Goal: Task Accomplishment & Management: Use online tool/utility

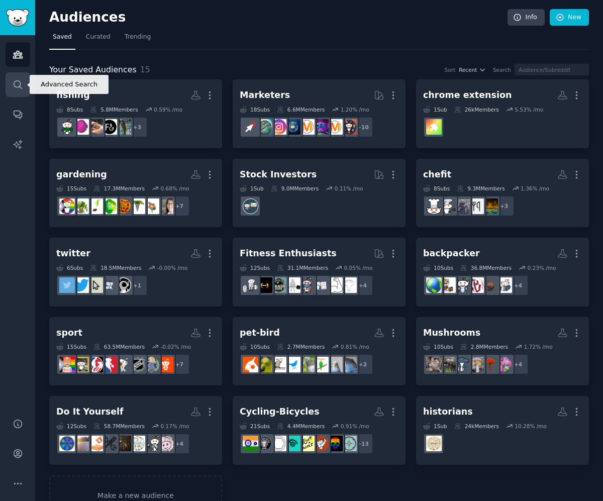
click at [18, 89] on icon "Sidebar" at bounding box center [18, 84] width 11 height 11
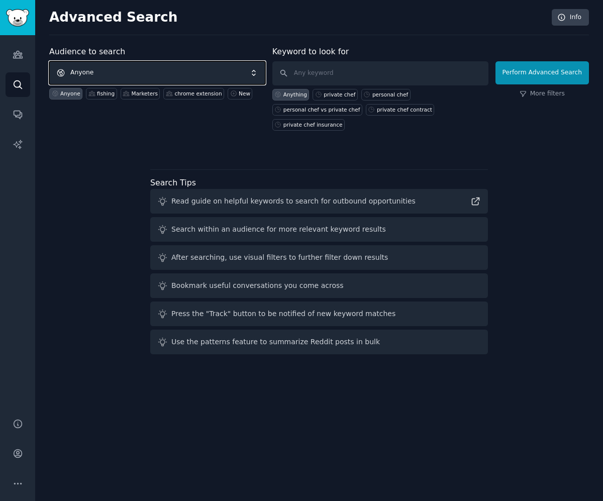
click at [175, 75] on span "Anyone" at bounding box center [157, 72] width 216 height 23
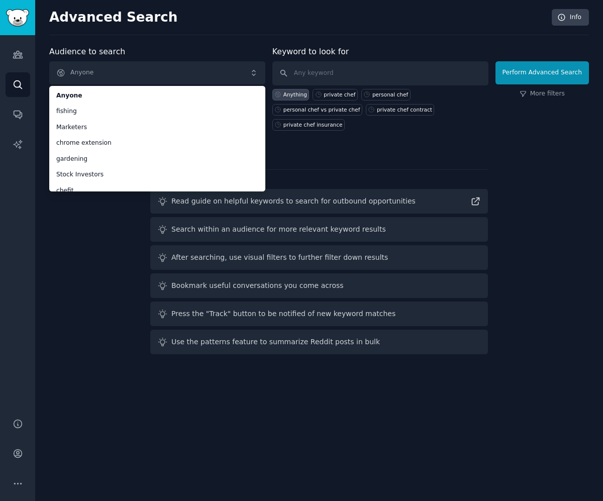
click at [107, 217] on div "Audience to search Anyone Anyone fishing Marketers chrome extension gardening S…" at bounding box center [319, 202] width 540 height 313
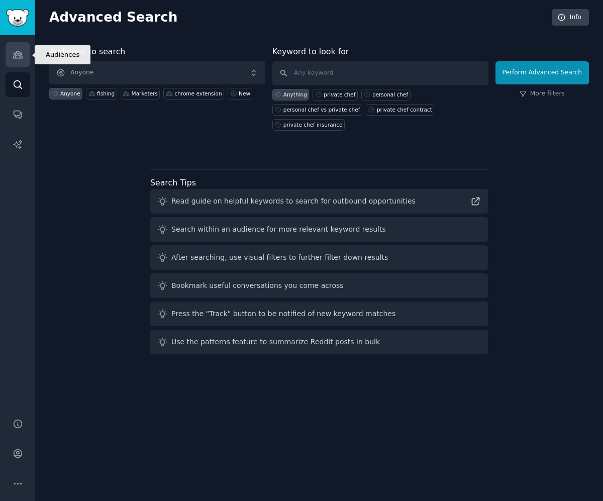
click at [17, 54] on icon "Sidebar" at bounding box center [17, 54] width 9 height 7
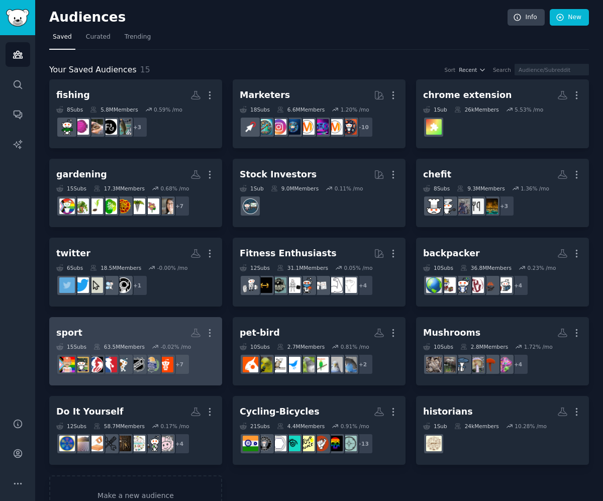
scroll to position [29, 0]
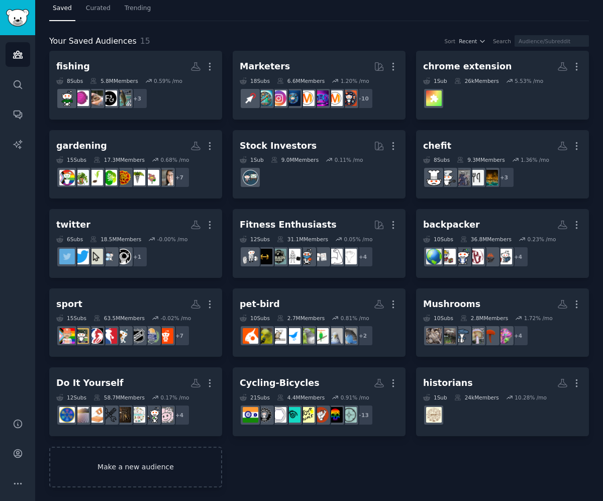
click at [174, 470] on link "Make a new audience" at bounding box center [135, 467] width 173 height 41
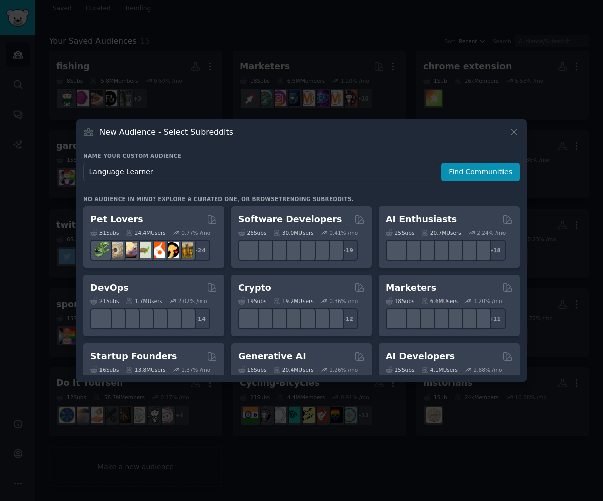
type input "Language Learners"
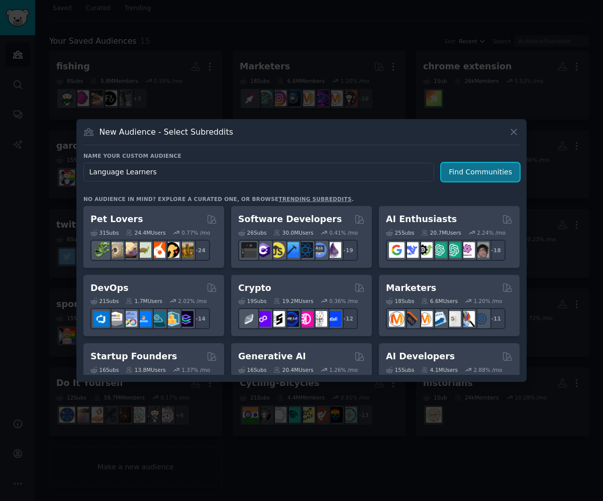
click at [475, 177] on button "Find Communities" at bounding box center [480, 172] width 78 height 19
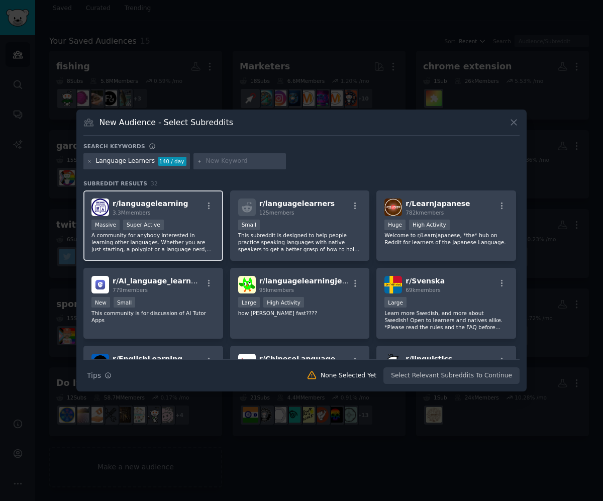
click at [186, 212] on div "r/ languagelearning 3.3M members" at bounding box center [153, 207] width 124 height 18
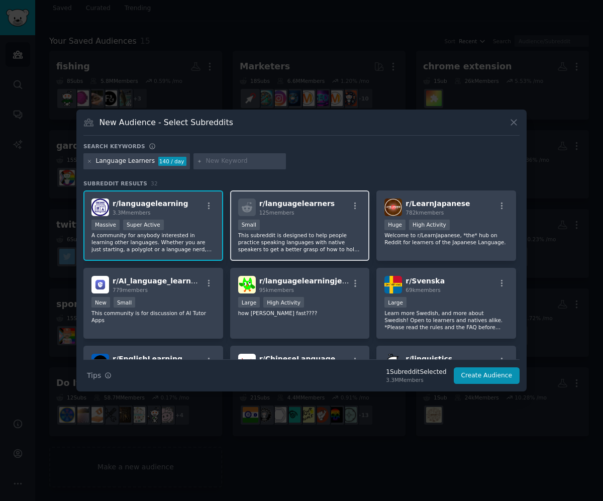
click at [309, 235] on p "This subreddit is designed to help people practice speaking languages with nati…" at bounding box center [300, 242] width 124 height 21
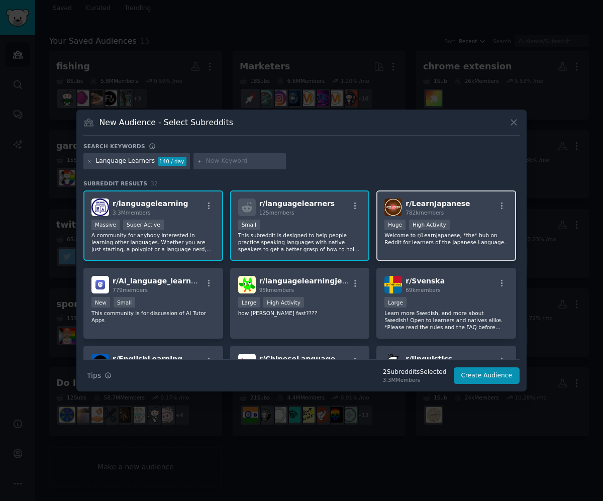
click at [467, 242] on p "Welcome to r/LearnJapanese, *the* hub on Reddit for learners of the Japanese La…" at bounding box center [446, 239] width 124 height 14
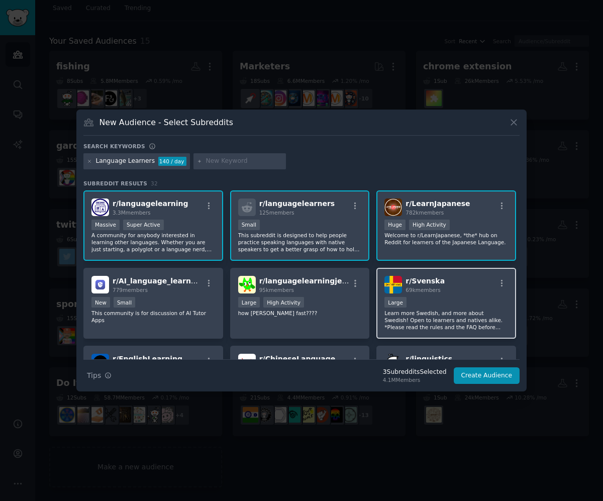
click at [453, 313] on p "Learn more Swedish, and more about Swedish! Open to learners and natives alike.…" at bounding box center [446, 320] width 124 height 21
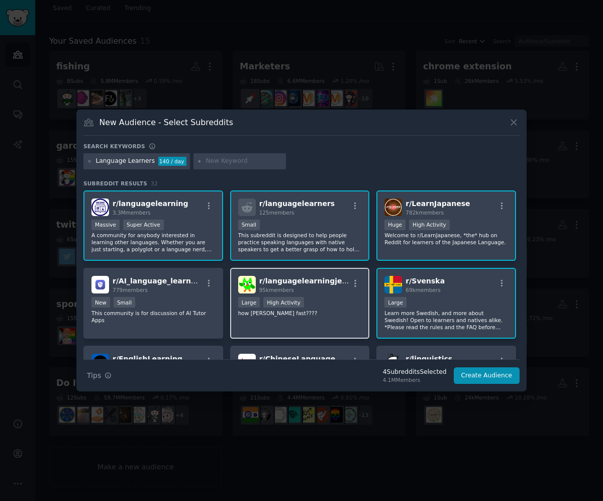
click at [331, 317] on div "r/ languagelearningjerk 95k members Large High Activity how lern languge fast??…" at bounding box center [300, 303] width 140 height 71
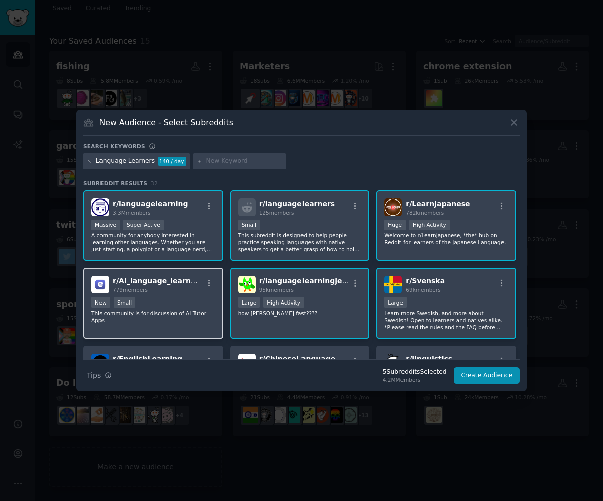
click at [181, 306] on div "New Small" at bounding box center [153, 303] width 124 height 13
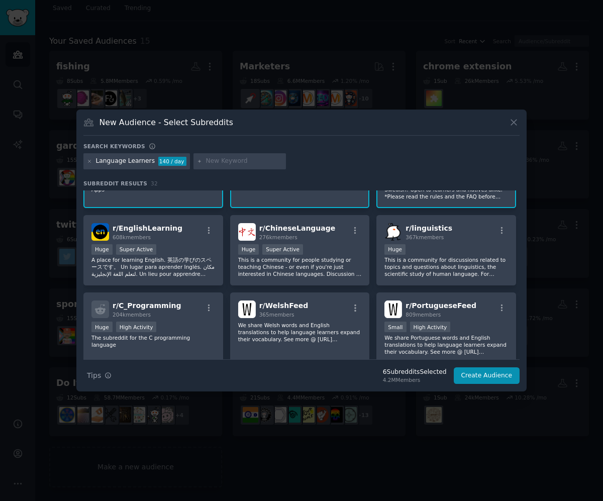
scroll to position [131, 0]
click at [193, 254] on div "Huge Super Active" at bounding box center [153, 250] width 124 height 13
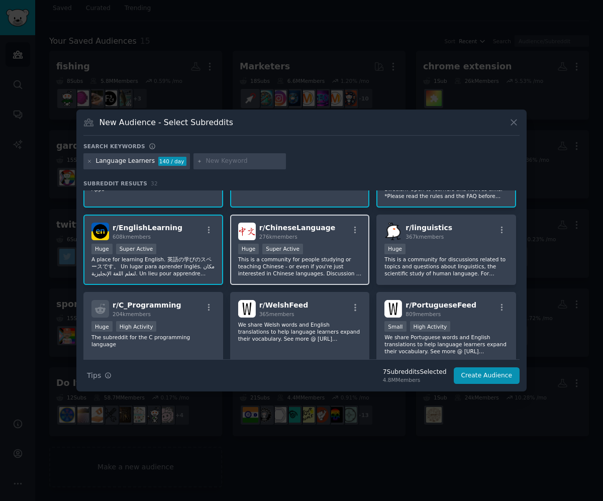
click at [325, 260] on p "This is a community for people studying or teaching Chinese - or even if you're…" at bounding box center [300, 266] width 124 height 21
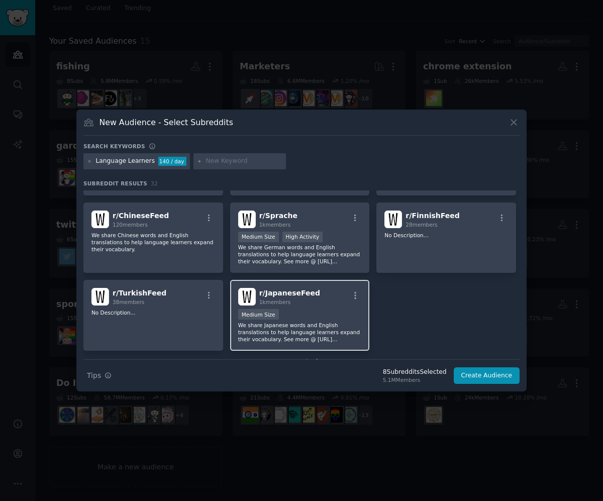
scroll to position [644, 0]
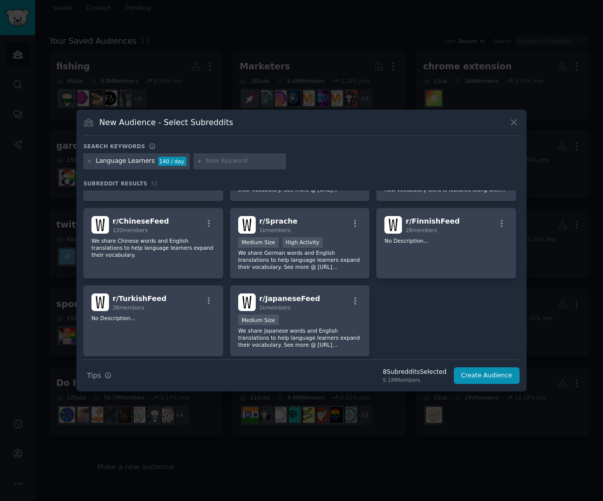
click at [220, 163] on input "text" at bounding box center [244, 161] width 76 height 9
type input "english learners"
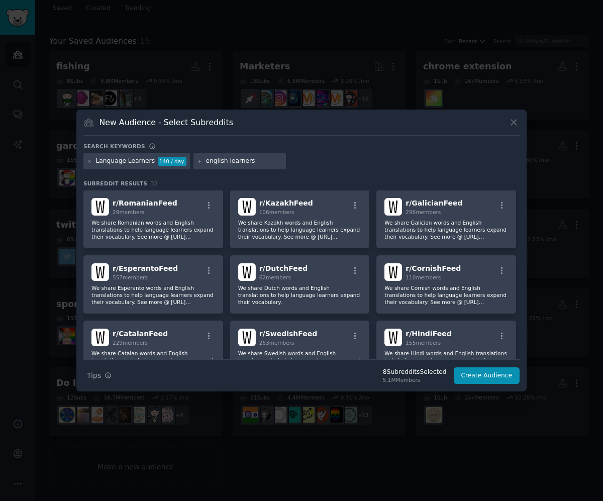
scroll to position [0, 0]
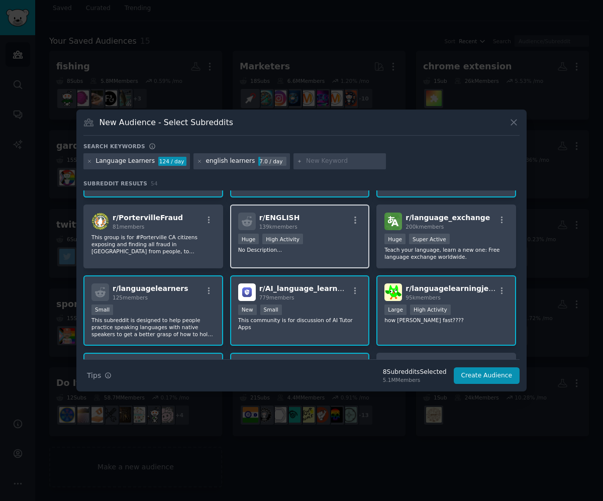
scroll to position [64, 0]
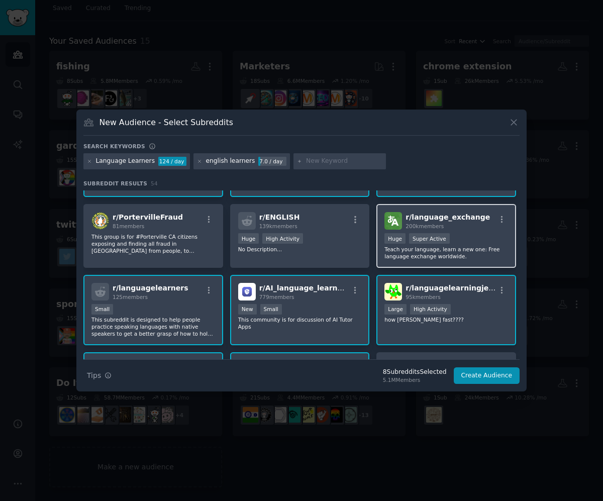
click at [471, 254] on p "Teach your language, learn a new one: Free language exchange worldwide." at bounding box center [446, 253] width 124 height 14
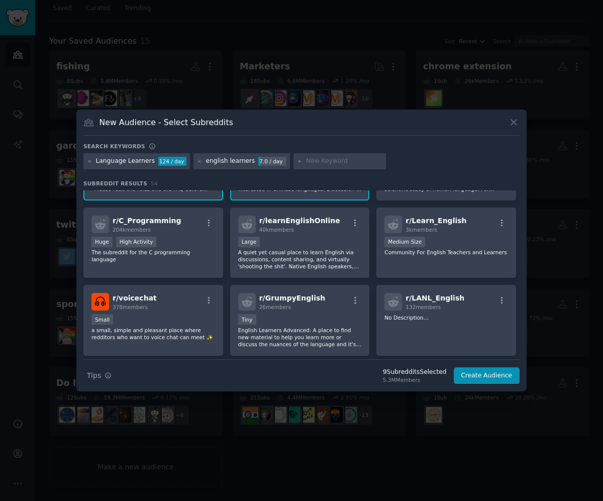
scroll to position [291, 0]
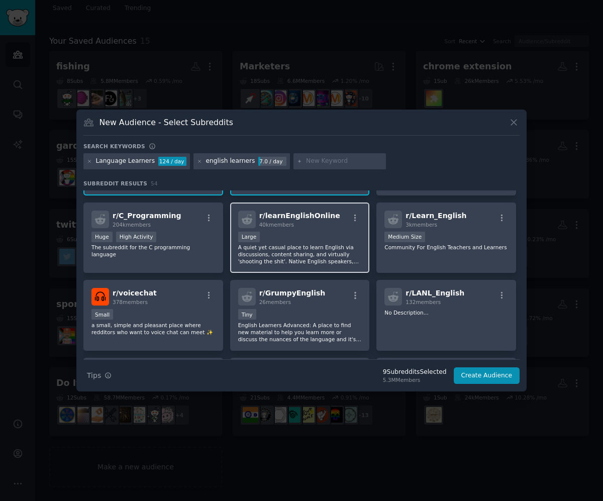
click at [314, 252] on p "A quiet yet casual place to learn English via discussions, content sharing, and…" at bounding box center [300, 254] width 124 height 21
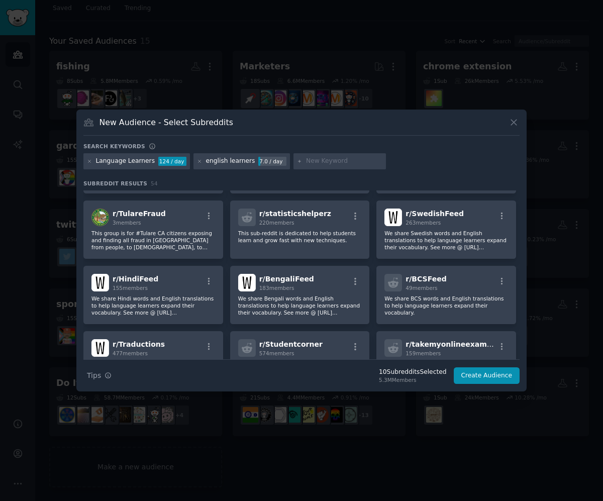
scroll to position [657, 0]
click at [486, 374] on button "Create Audience" at bounding box center [487, 375] width 66 height 17
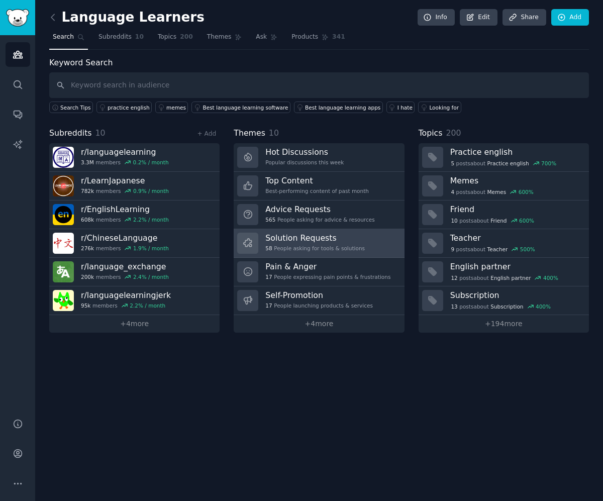
click at [372, 240] on link "Solution Requests 58 People asking for tools & solutions" at bounding box center [319, 243] width 170 height 29
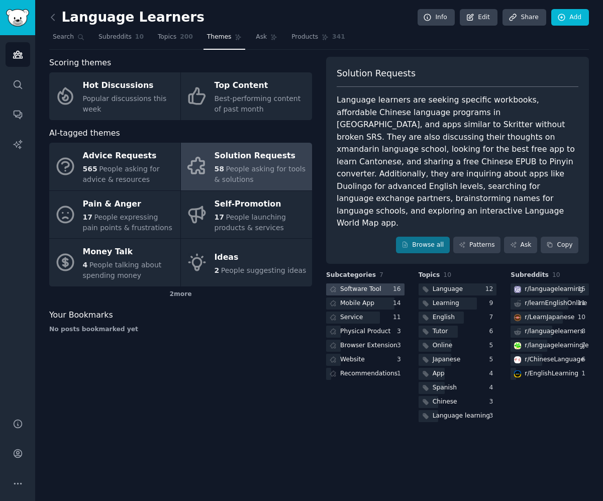
click at [378, 283] on div "Software Tool" at bounding box center [354, 289] width 57 height 13
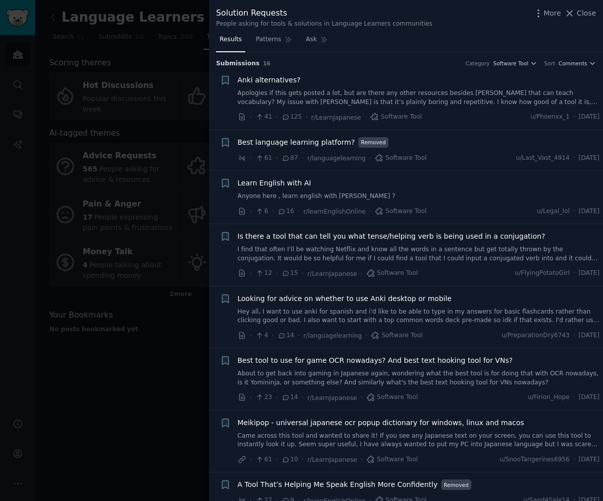
click at [173, 419] on div at bounding box center [301, 250] width 603 height 501
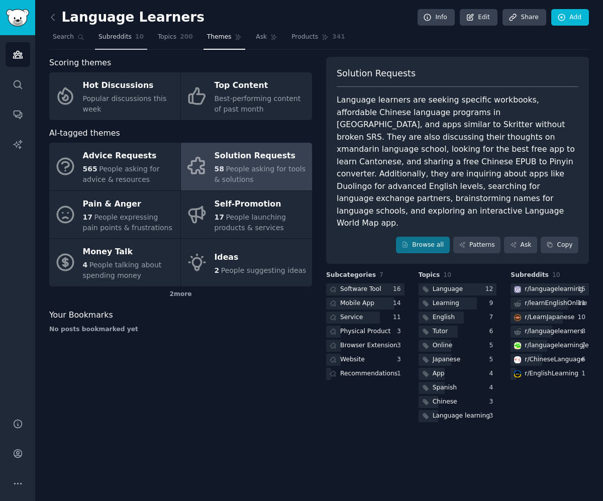
click at [127, 40] on span "Subreddits" at bounding box center [114, 37] width 33 height 9
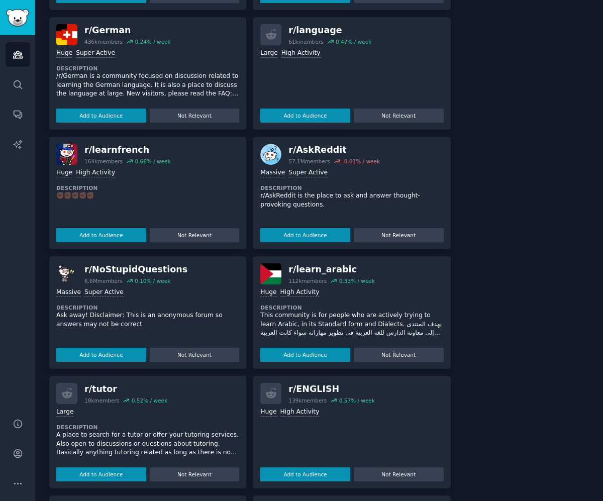
scroll to position [668, 0]
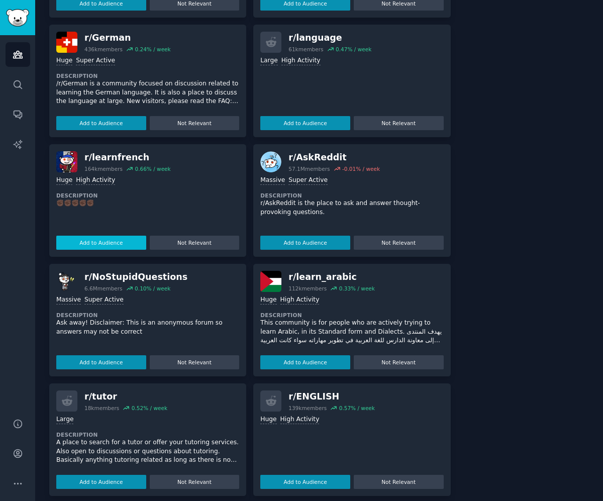
click at [106, 244] on button "Add to Audience" at bounding box center [101, 243] width 90 height 14
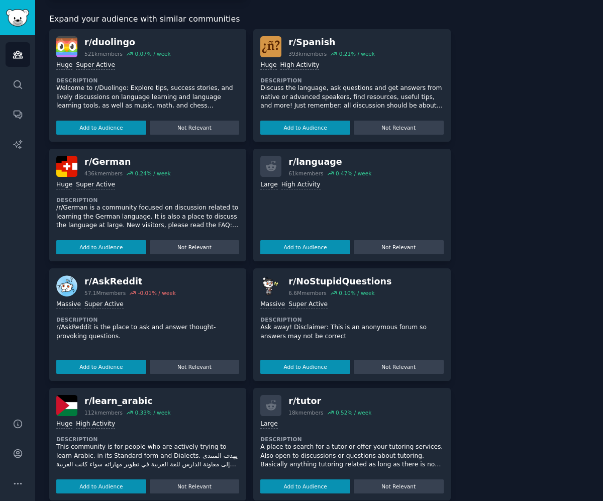
scroll to position [652, 0]
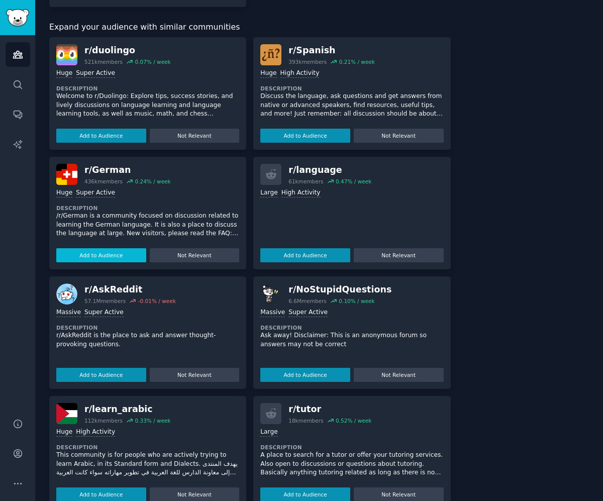
click at [108, 255] on button "Add to Audience" at bounding box center [101, 255] width 90 height 14
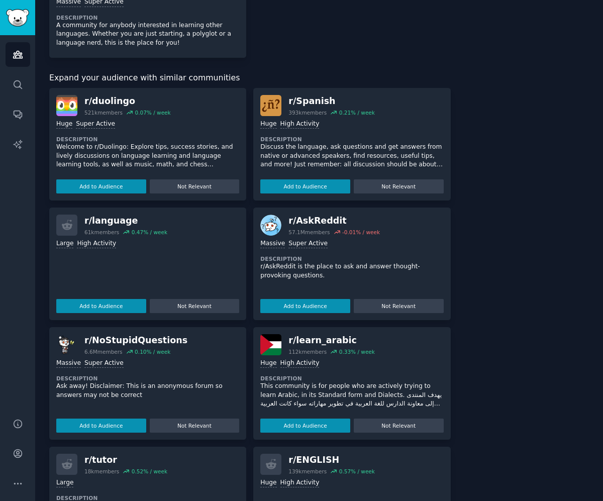
scroll to position [575, 0]
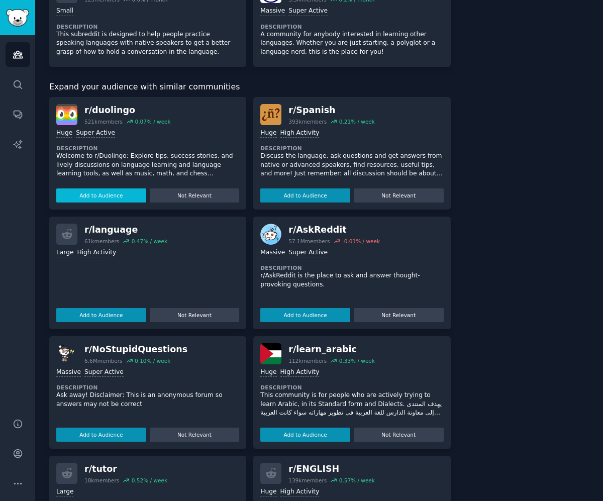
click at [118, 193] on button "Add to Audience" at bounding box center [101, 195] width 90 height 14
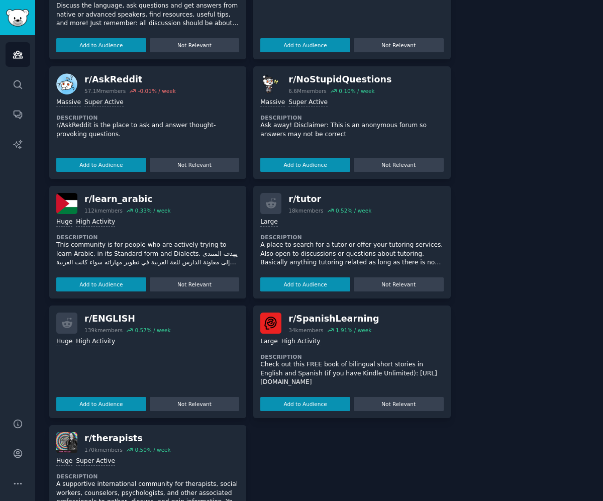
scroll to position [844, 0]
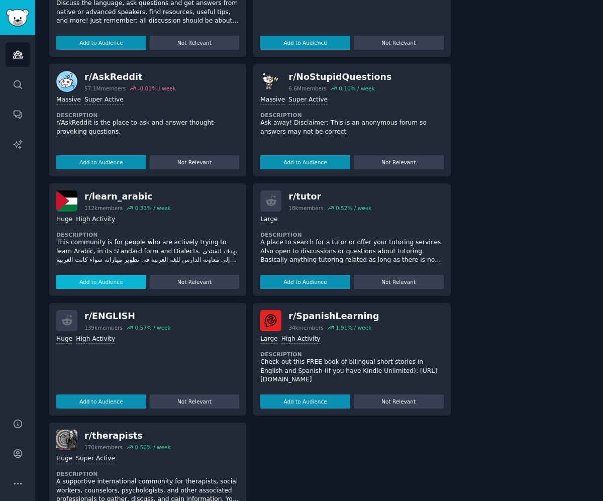
click at [116, 282] on button "Add to Audience" at bounding box center [101, 282] width 90 height 14
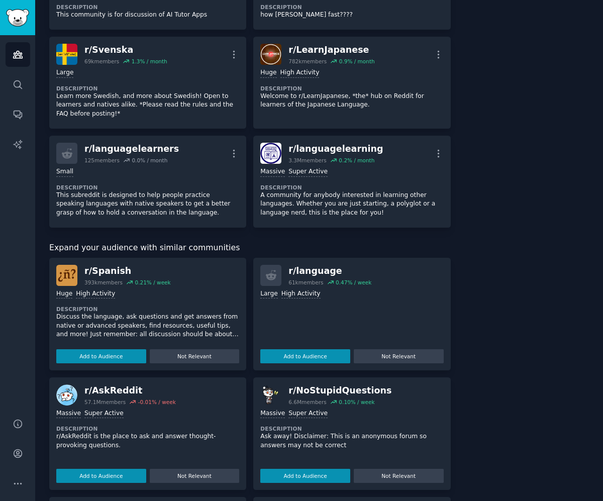
scroll to position [515, 0]
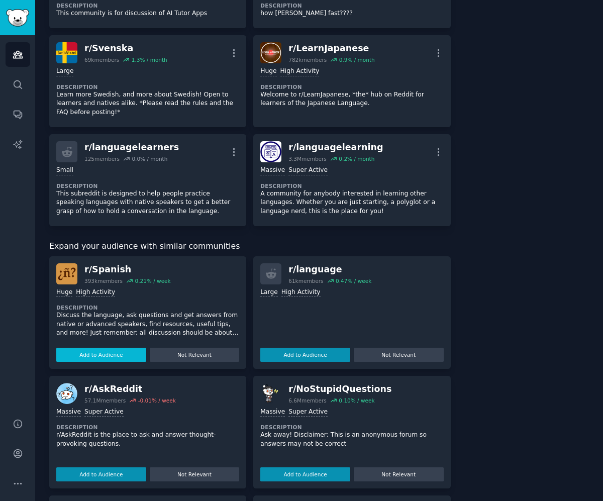
click at [124, 354] on button "Add to Audience" at bounding box center [101, 355] width 90 height 14
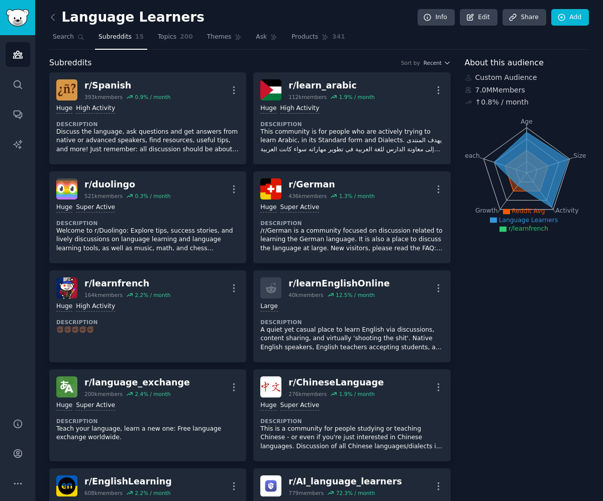
scroll to position [0, 0]
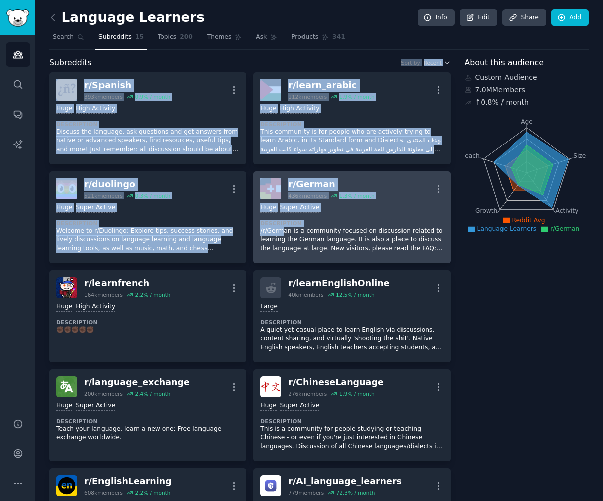
drag, startPoint x: 189, startPoint y: 63, endPoint x: 281, endPoint y: 234, distance: 194.0
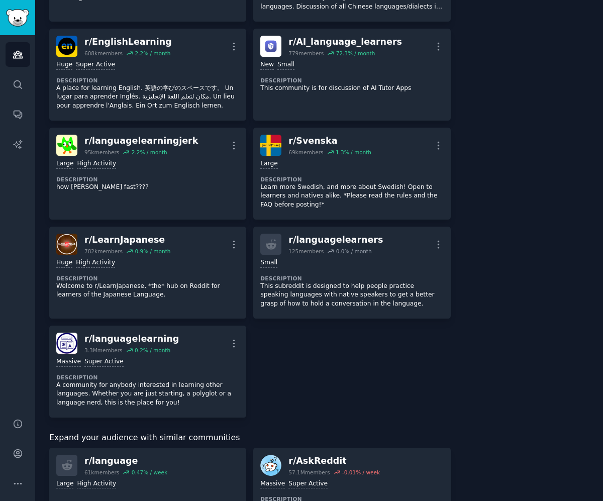
scroll to position [448, 0]
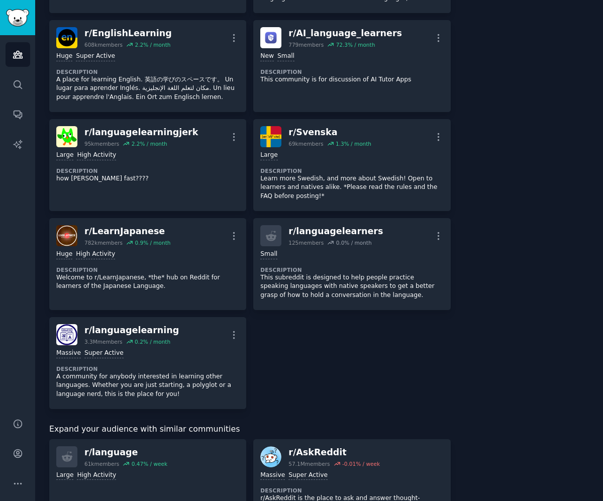
click at [285, 382] on div "r/ Spanish 393k members 0.9 % / month More Huge High Activity Description Discu…" at bounding box center [250, 16] width 402 height 785
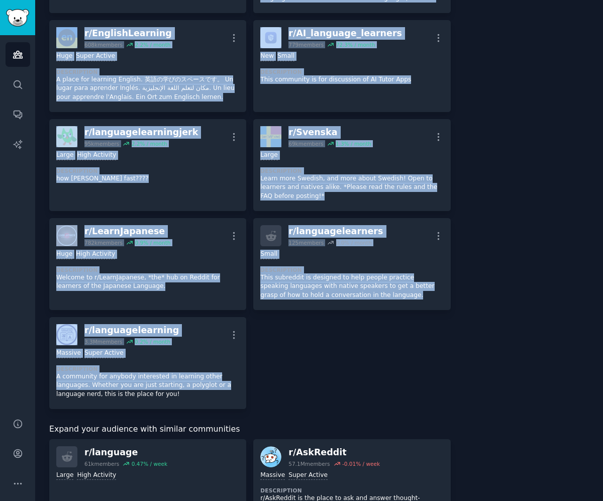
copy div "Lore ip Dolors a/ Consect 551a elitsed 5.5 % / doeiu Temp Inci Utla Etdolore Ma…"
click at [462, 393] on div "Subreddits Sort by Recent r/ [DEMOGRAPHIC_DATA] 393k members 0.9 % / month More…" at bounding box center [319, 260] width 540 height 1302
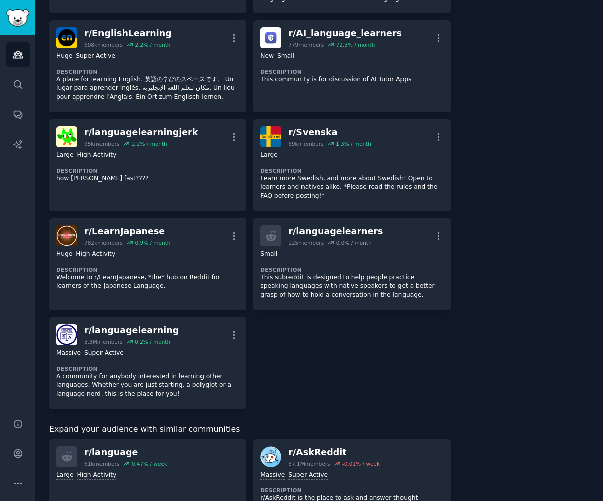
scroll to position [0, 0]
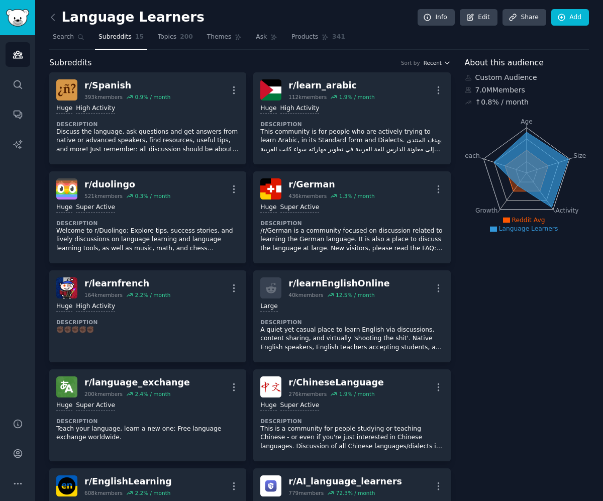
click at [434, 63] on span "Recent" at bounding box center [433, 62] width 18 height 7
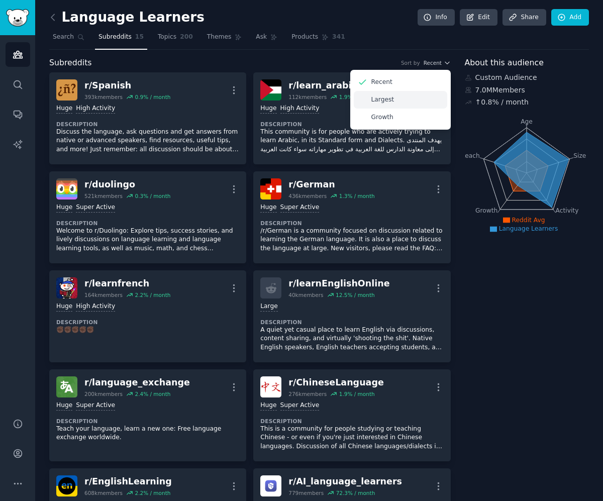
click at [407, 98] on div "Largest" at bounding box center [400, 100] width 93 height 18
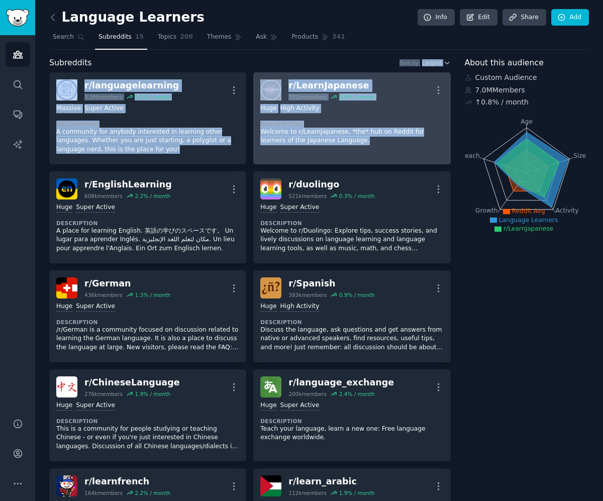
drag, startPoint x: 334, startPoint y: 61, endPoint x: 356, endPoint y: 138, distance: 79.9
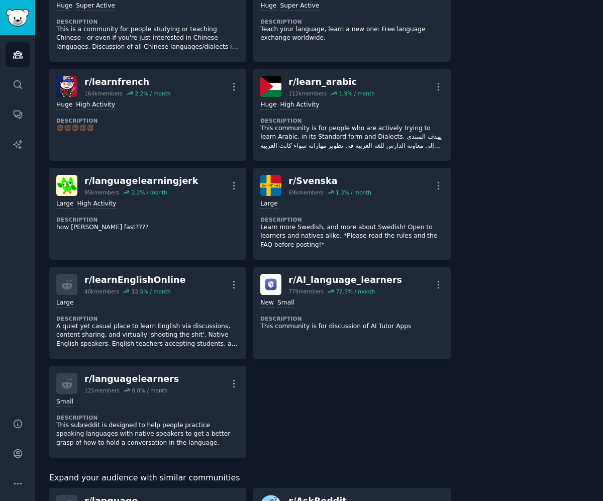
scroll to position [420, 0]
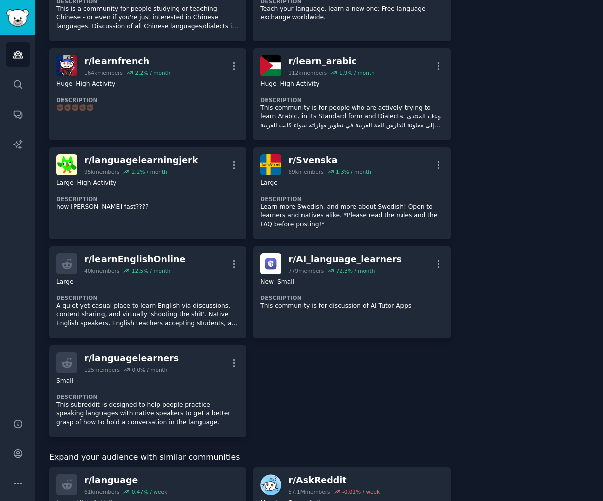
click at [257, 410] on div "r/ languagelearning 3.3M members 0.2 % / month More Massive Super Active Descri…" at bounding box center [250, 44] width 402 height 785
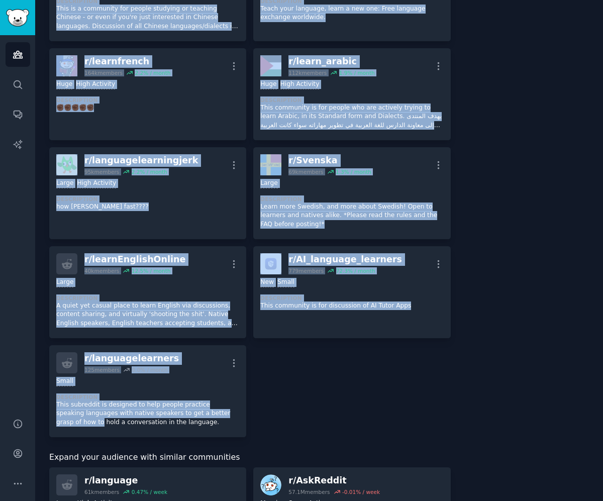
copy div "Lore ip Dolorsi a/ consecteturadipi 0.3E seddoei 9.4 % / tempo Inci Utlabor Etd…"
click at [474, 370] on div "About this audience Custom Audience 7.0M Members ↑ 0.8 % / month Age Size Activ…" at bounding box center [527, 288] width 125 height 1302
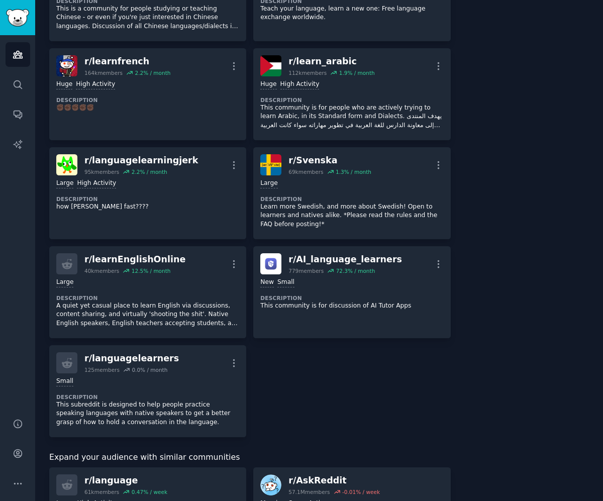
scroll to position [0, 0]
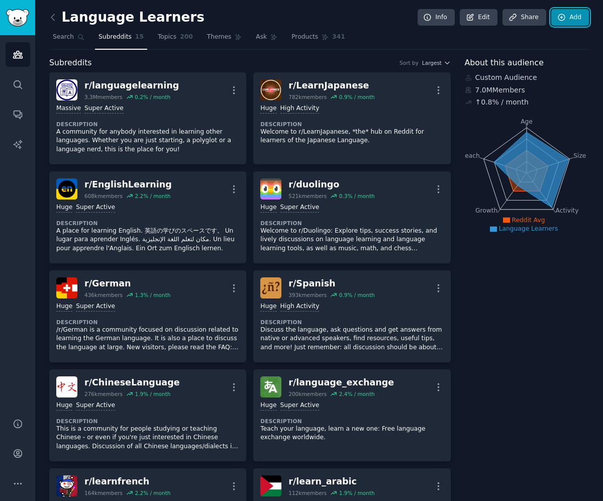
click at [563, 21] on icon at bounding box center [561, 17] width 9 height 9
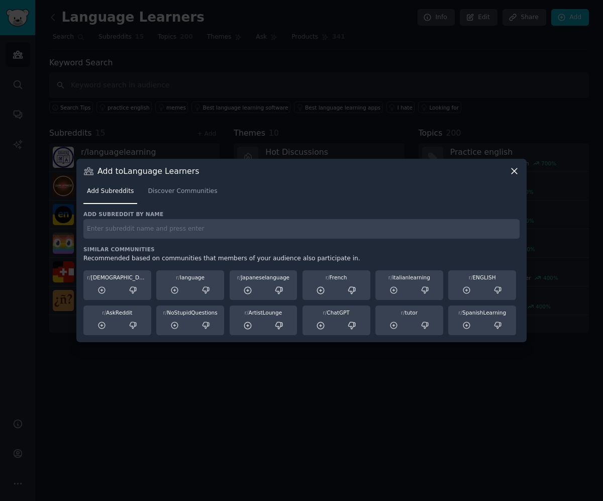
click at [516, 173] on icon at bounding box center [515, 171] width 6 height 6
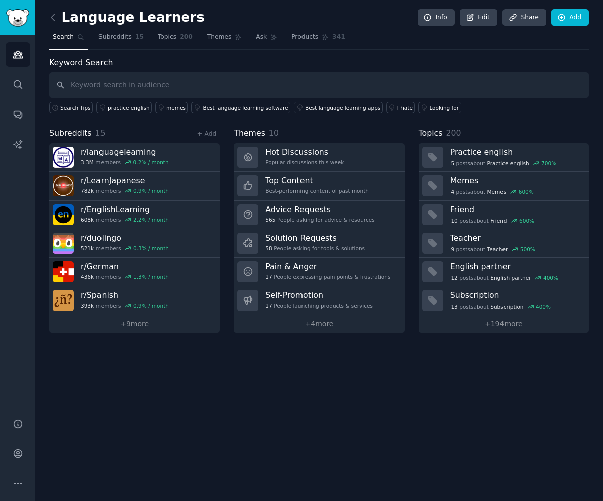
click at [496, 365] on div "Language Learners Info Edit Share Add Search Subreddits 15 Topics 200 Themes As…" at bounding box center [319, 250] width 568 height 501
click at [22, 50] on icon "Sidebar" at bounding box center [18, 54] width 11 height 11
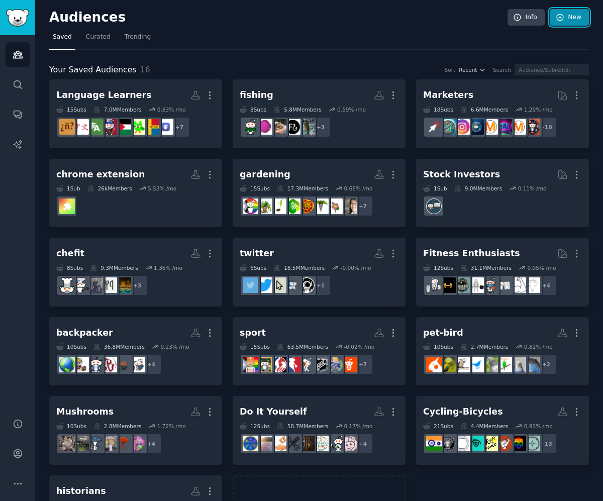
click at [563, 18] on link "New" at bounding box center [569, 17] width 39 height 17
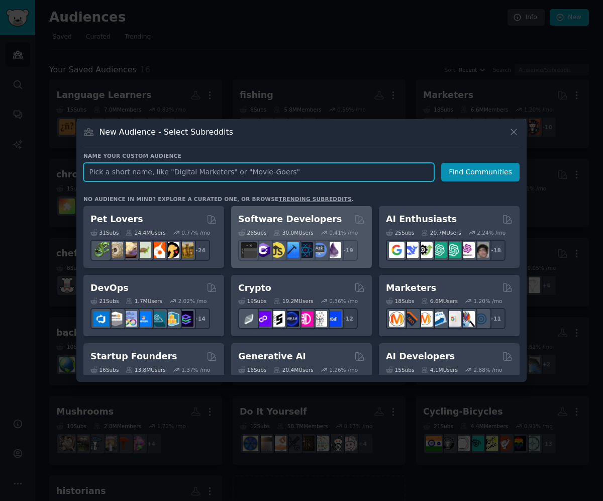
paste input "Construction Buyer"
type input "Construction"
type input "Project"
type input "Procurement"
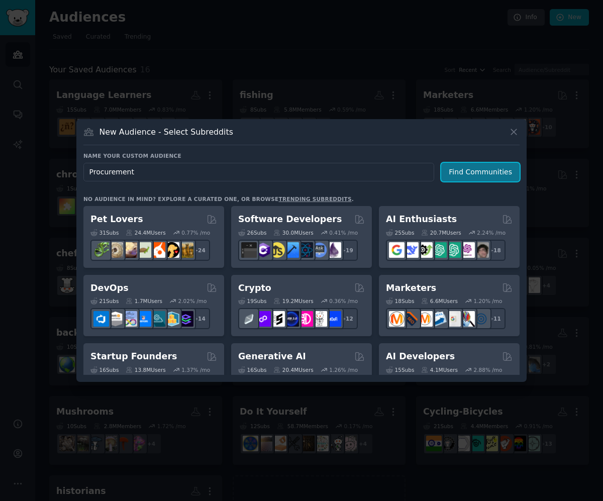
click at [481, 171] on button "Find Communities" at bounding box center [480, 172] width 78 height 19
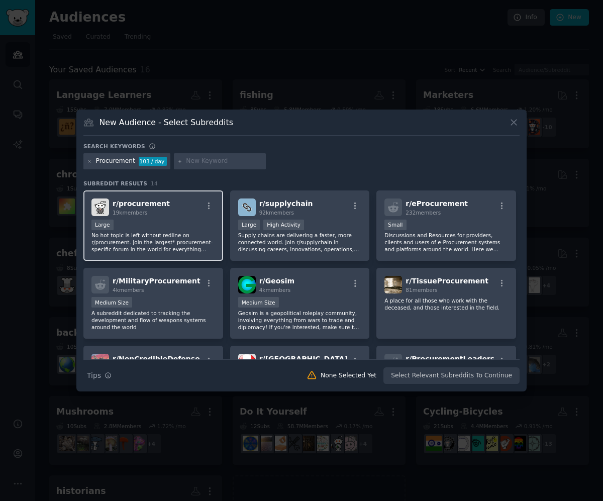
click at [183, 227] on div "Large" at bounding box center [153, 226] width 124 height 13
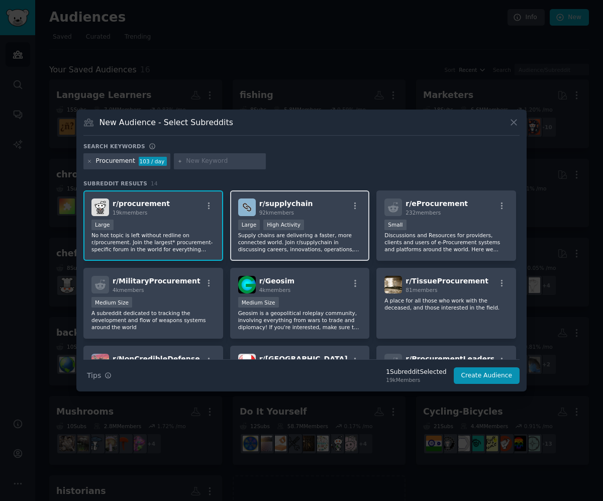
click at [339, 242] on p "Supply chains are delivering a faster, more connected world. Join r/supplychain…" at bounding box center [300, 242] width 124 height 21
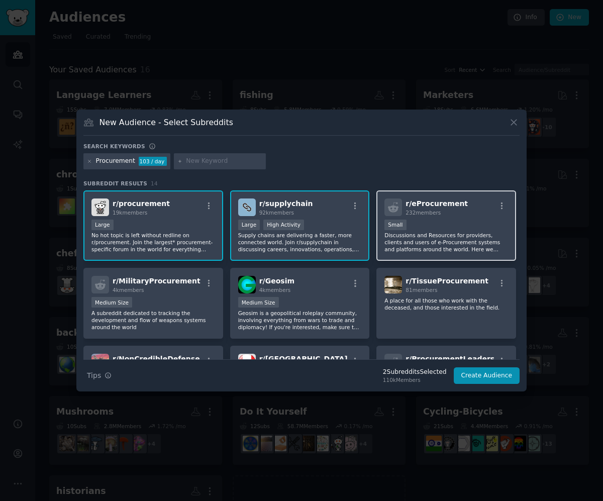
click at [439, 239] on p "Discussions and Resources for providers, clients and users of e-Procurement sys…" at bounding box center [446, 242] width 124 height 21
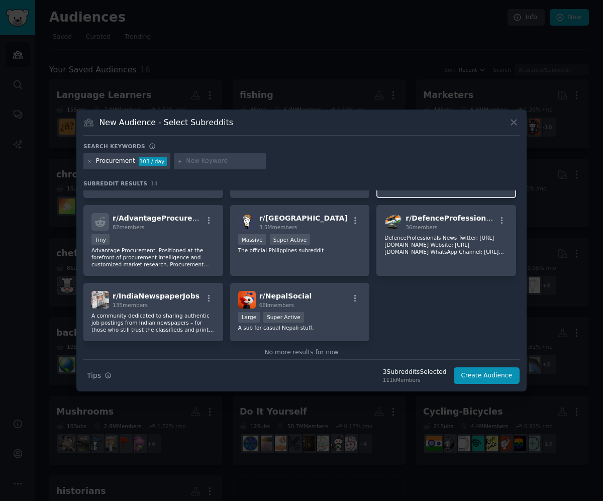
scroll to position [211, 0]
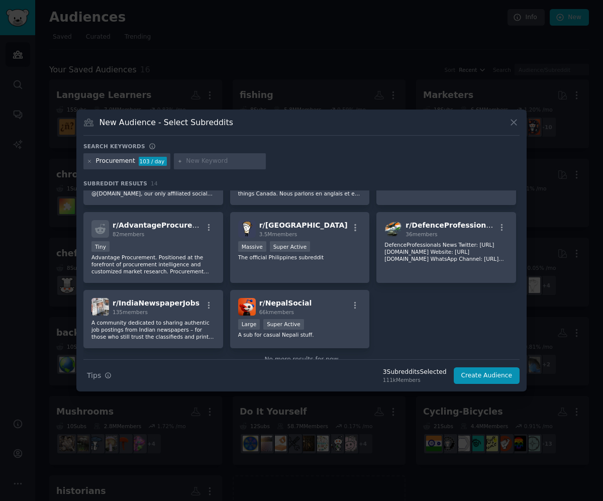
click at [205, 163] on input "text" at bounding box center [224, 161] width 76 height 9
type input "construction buyer"
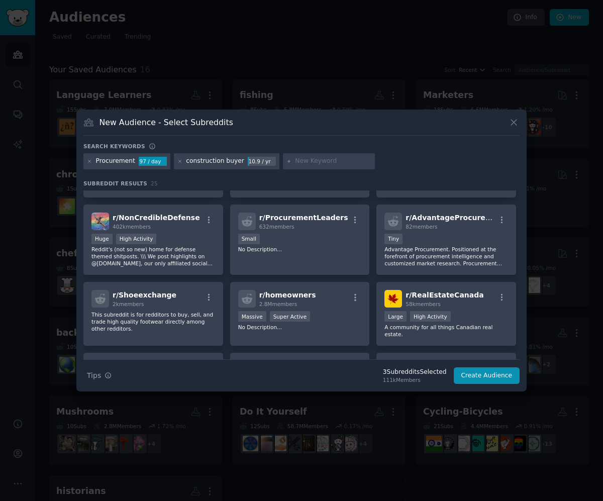
scroll to position [297, 0]
type input "purchasing agent"
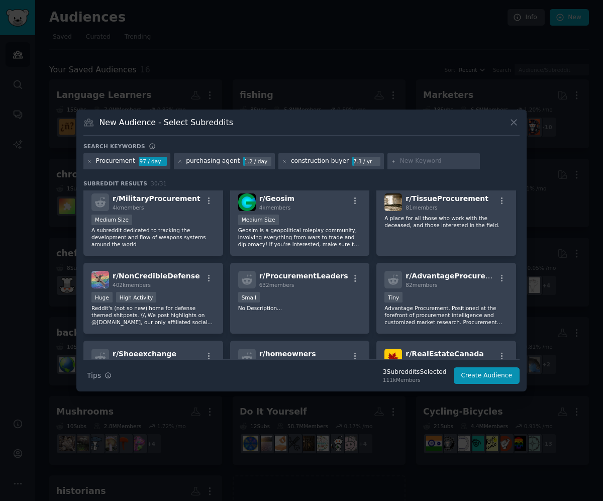
scroll to position [316, 0]
type input "supply chain"
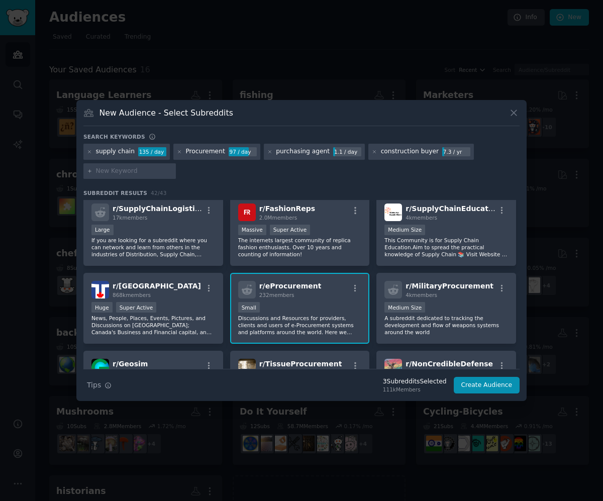
scroll to position [238, 0]
type input "construction"
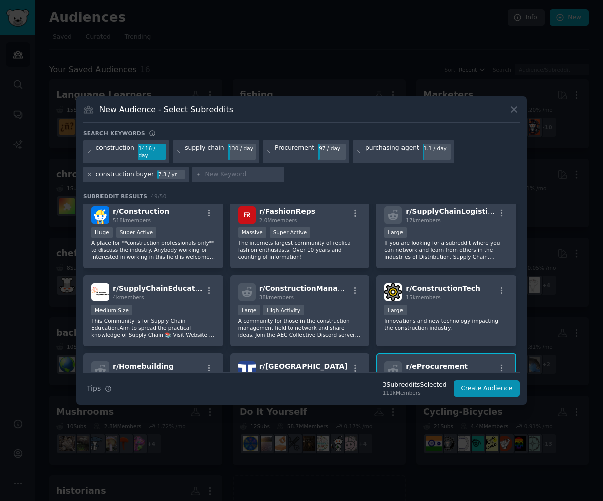
scroll to position [240, 0]
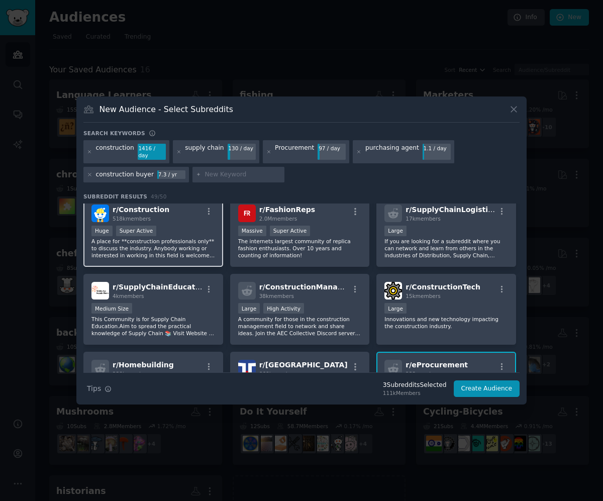
click at [196, 241] on p "A place for **construction professionals only** to discuss the industry. Anybod…" at bounding box center [153, 248] width 124 height 21
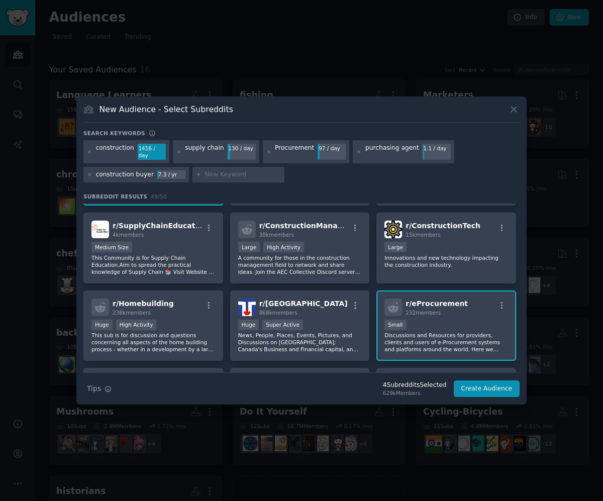
scroll to position [305, 0]
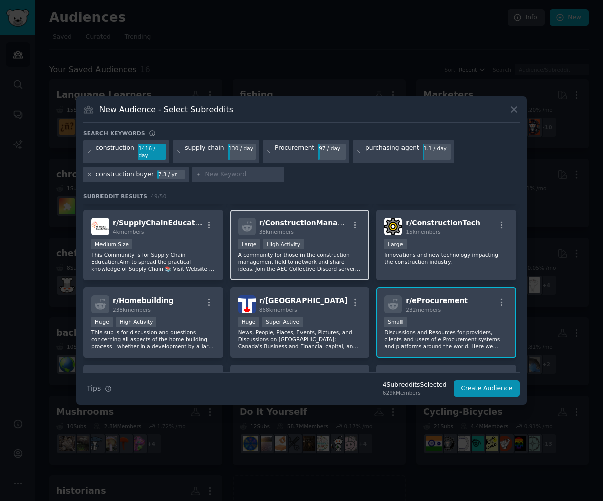
click at [354, 263] on p "A community for those in the construction management field to network and share…" at bounding box center [300, 261] width 124 height 21
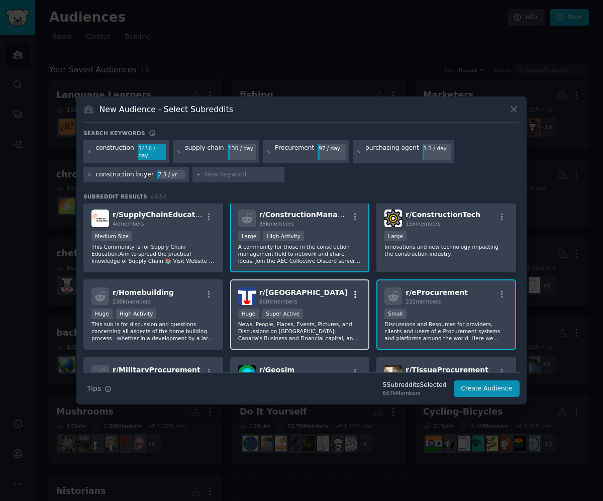
scroll to position [312, 0]
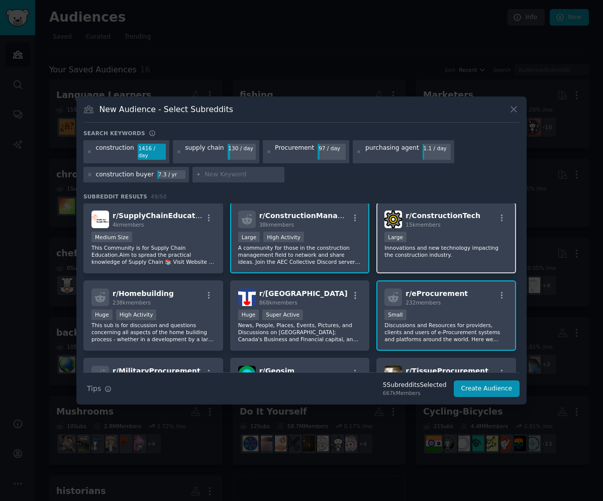
click at [443, 251] on p "Innovations and new technology impacting the construction industry." at bounding box center [446, 251] width 124 height 14
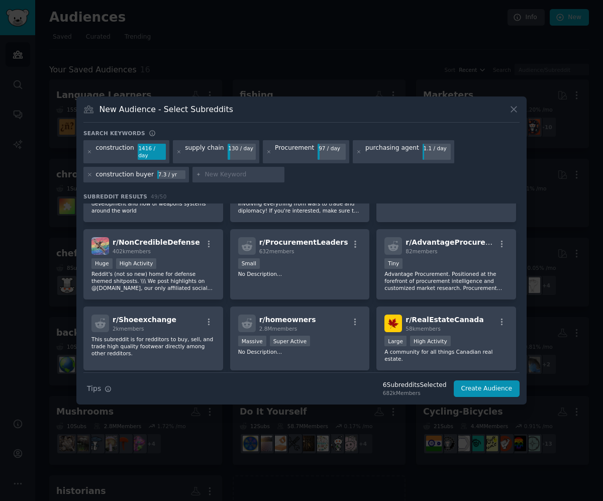
scroll to position [519, 0]
click at [502, 387] on button "Create Audience" at bounding box center [487, 388] width 66 height 17
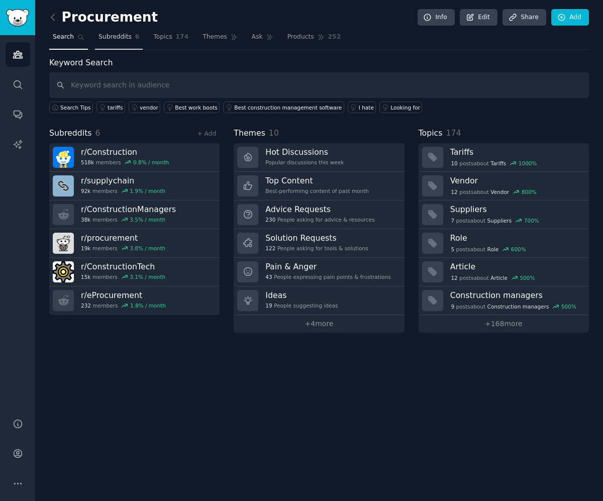
click at [117, 38] on span "Subreddits" at bounding box center [114, 37] width 33 height 9
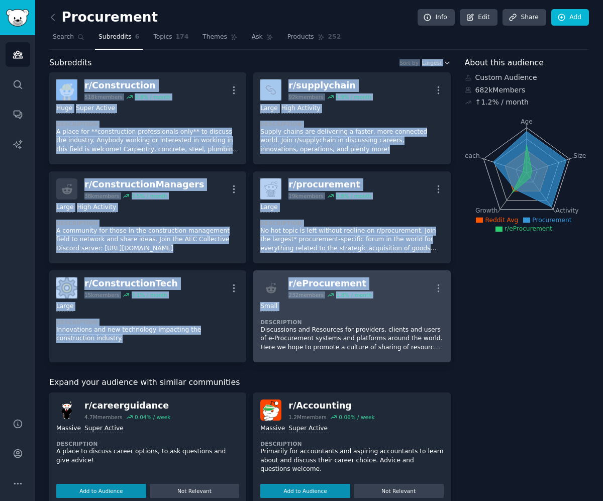
copy div "Sort by Largest r/ Construction 518k members 0.8 % / month More Huge Super Acti…"
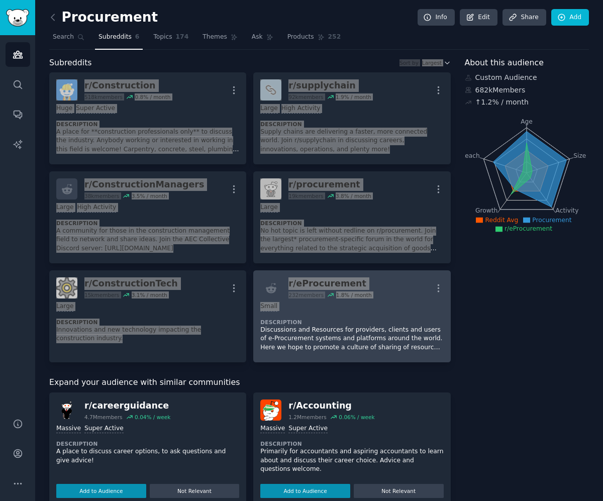
drag, startPoint x: 125, startPoint y: 62, endPoint x: 395, endPoint y: 316, distance: 371.1
